Goal: Find specific page/section: Find specific page/section

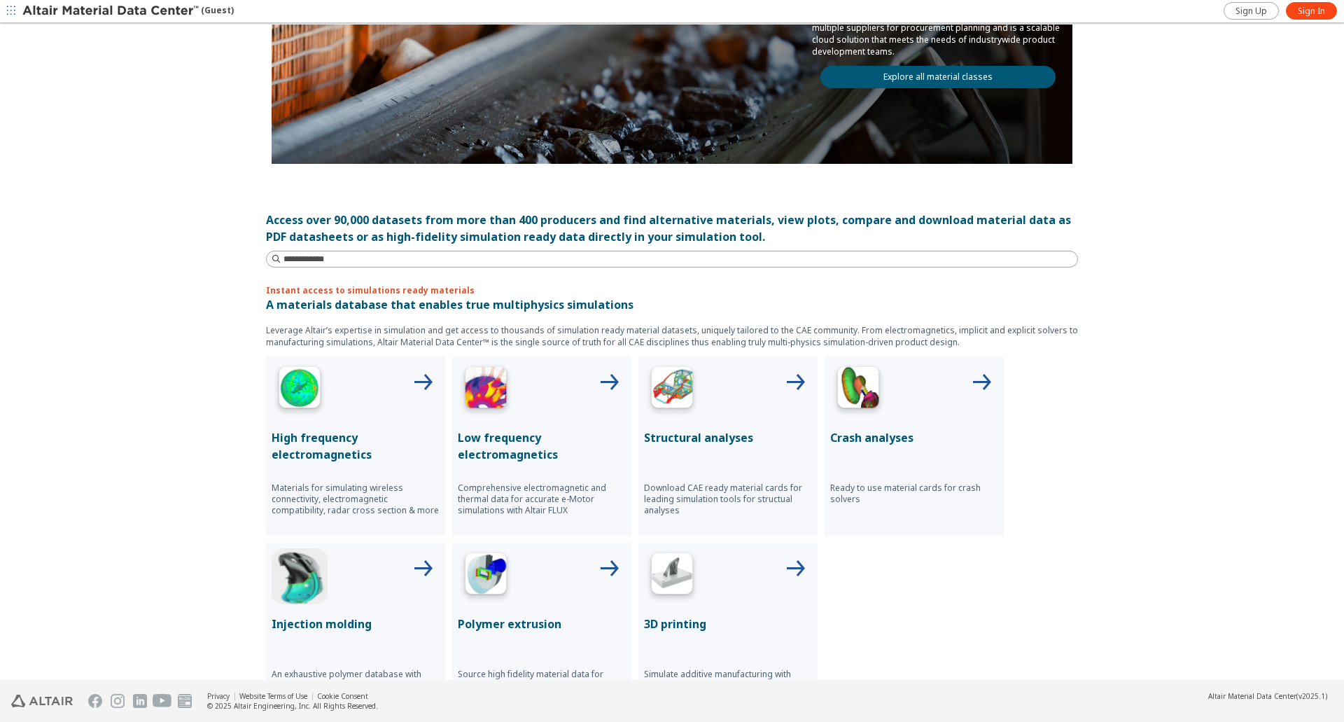
scroll to position [280, 0]
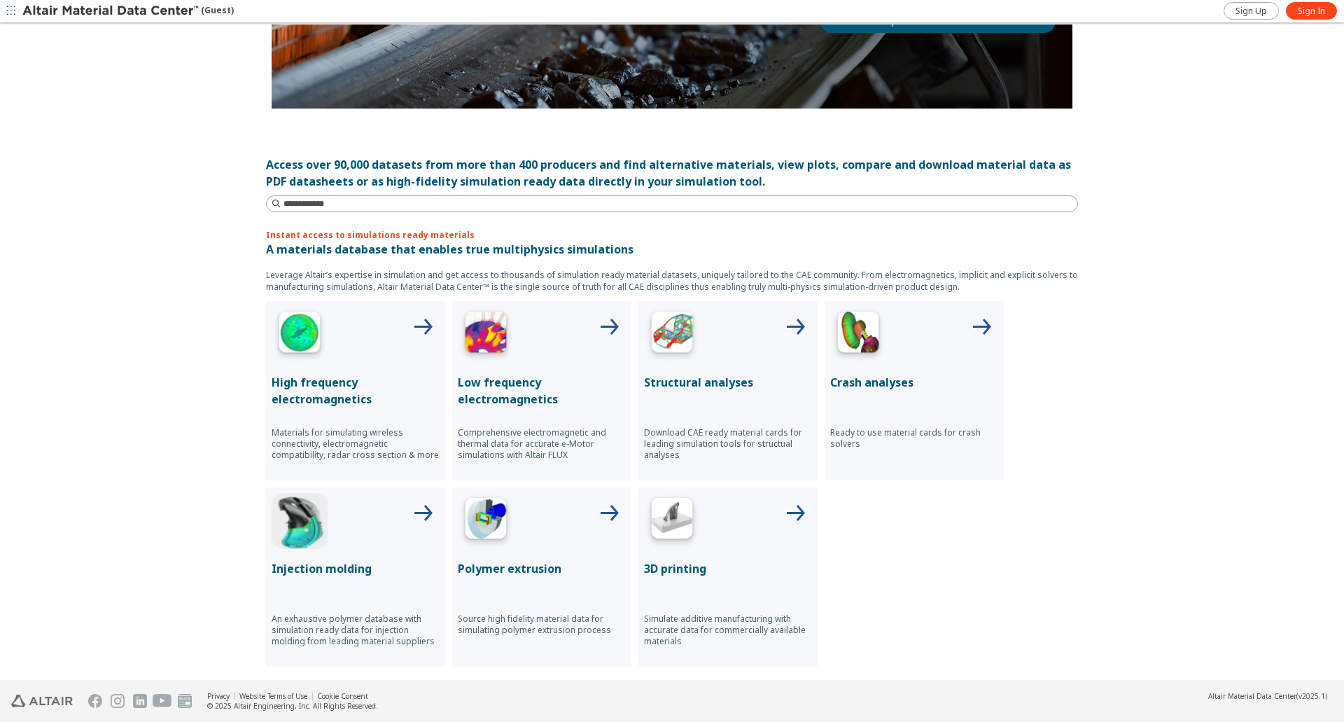
click at [586, 513] on div at bounding box center [542, 521] width 168 height 56
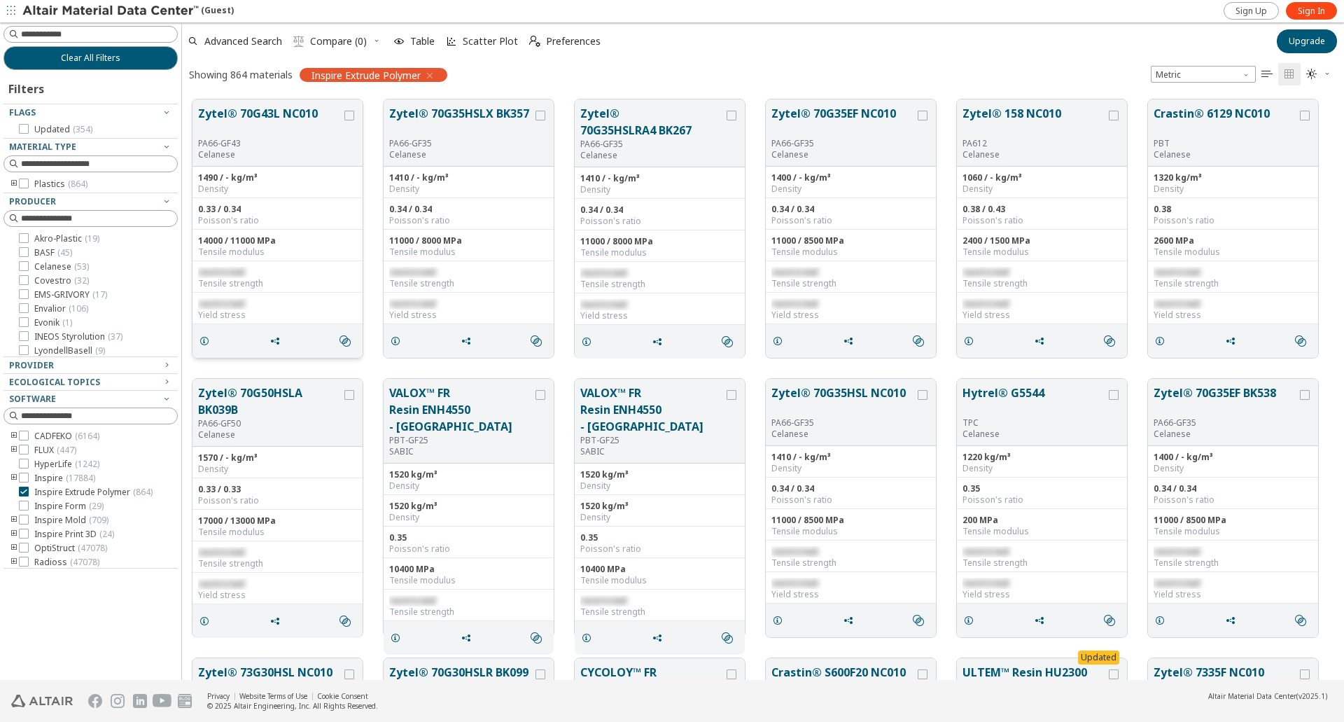
scroll to position [580, 1152]
click at [25, 493] on icon at bounding box center [24, 492] width 10 height 10
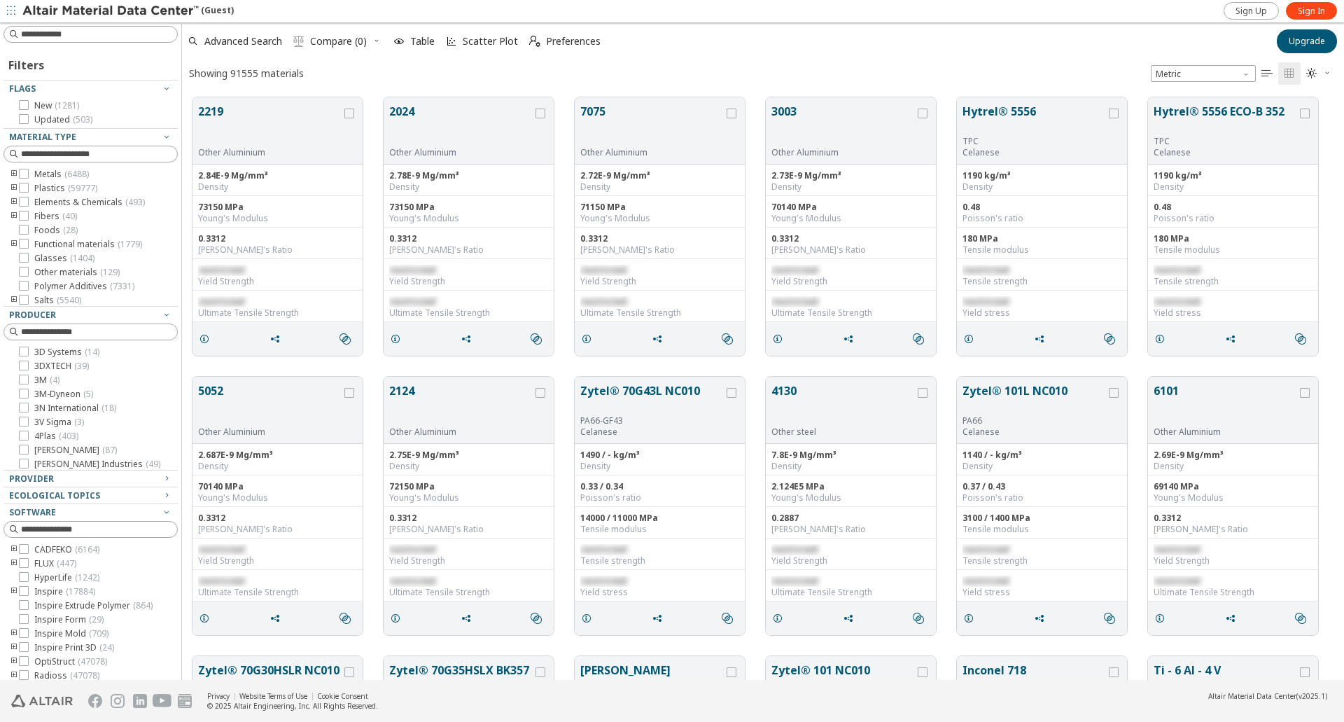
scroll to position [582, 1152]
